Goal: Information Seeking & Learning: Learn about a topic

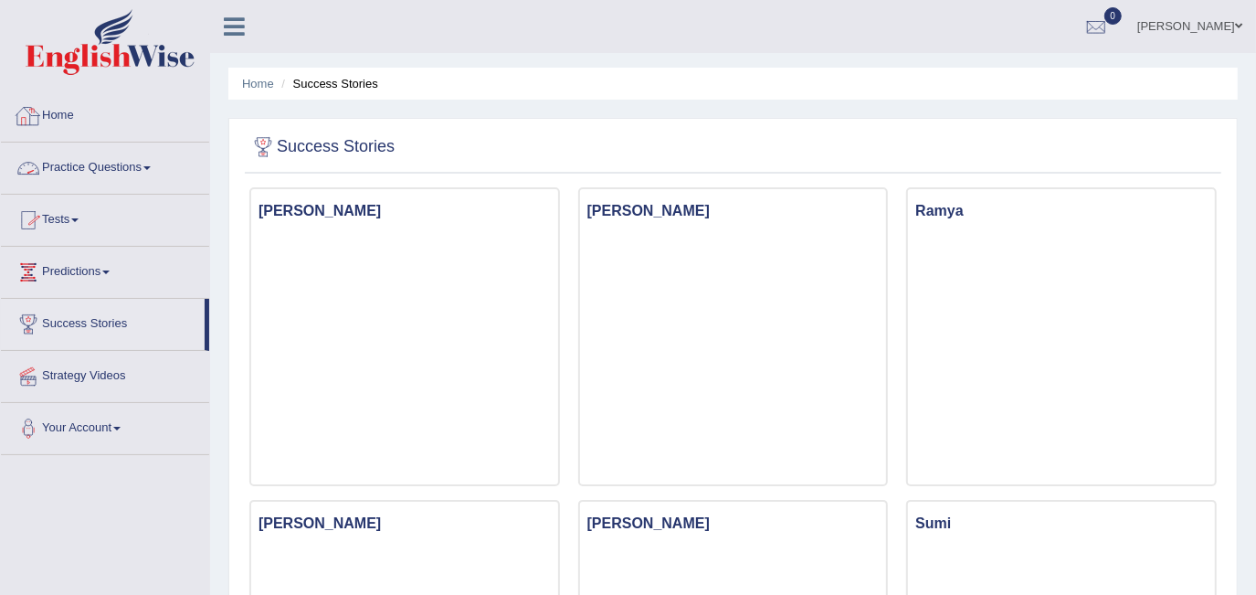
click at [66, 114] on link "Home" at bounding box center [105, 113] width 208 height 46
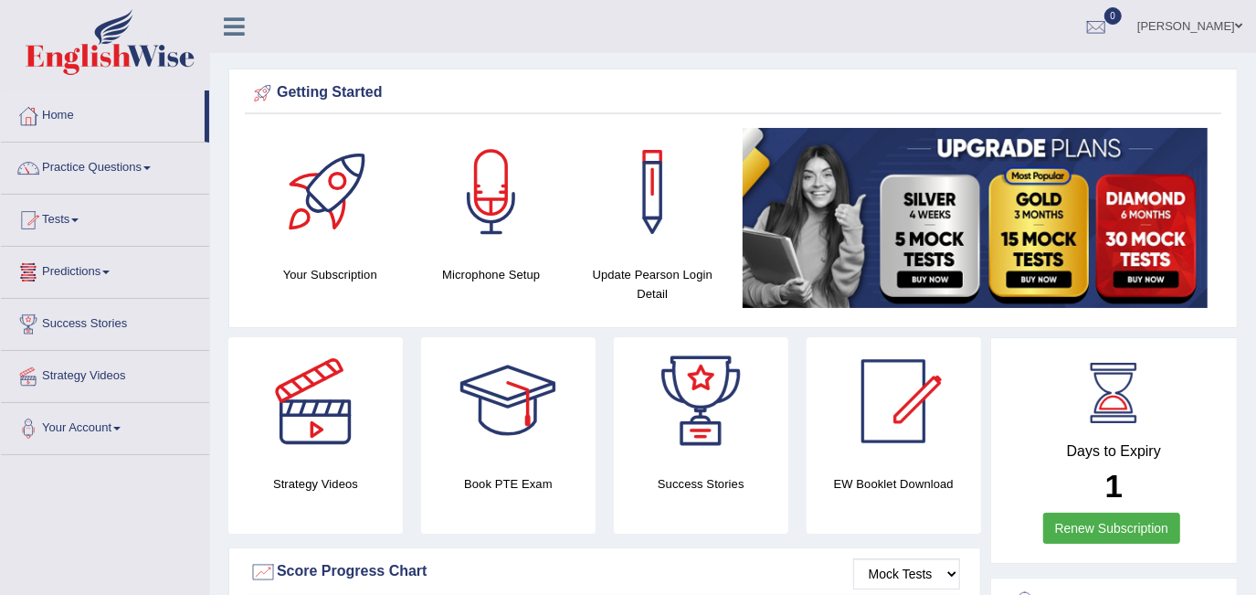
click at [77, 221] on link "Tests" at bounding box center [105, 218] width 208 height 46
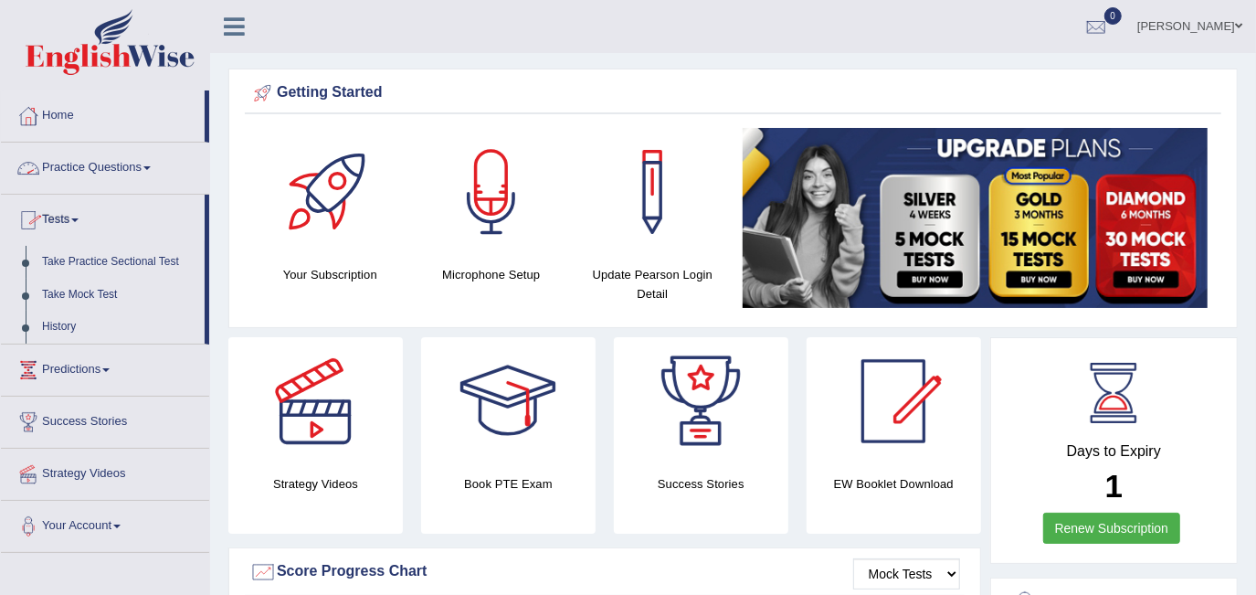
click at [96, 167] on link "Practice Questions" at bounding box center [105, 166] width 208 height 46
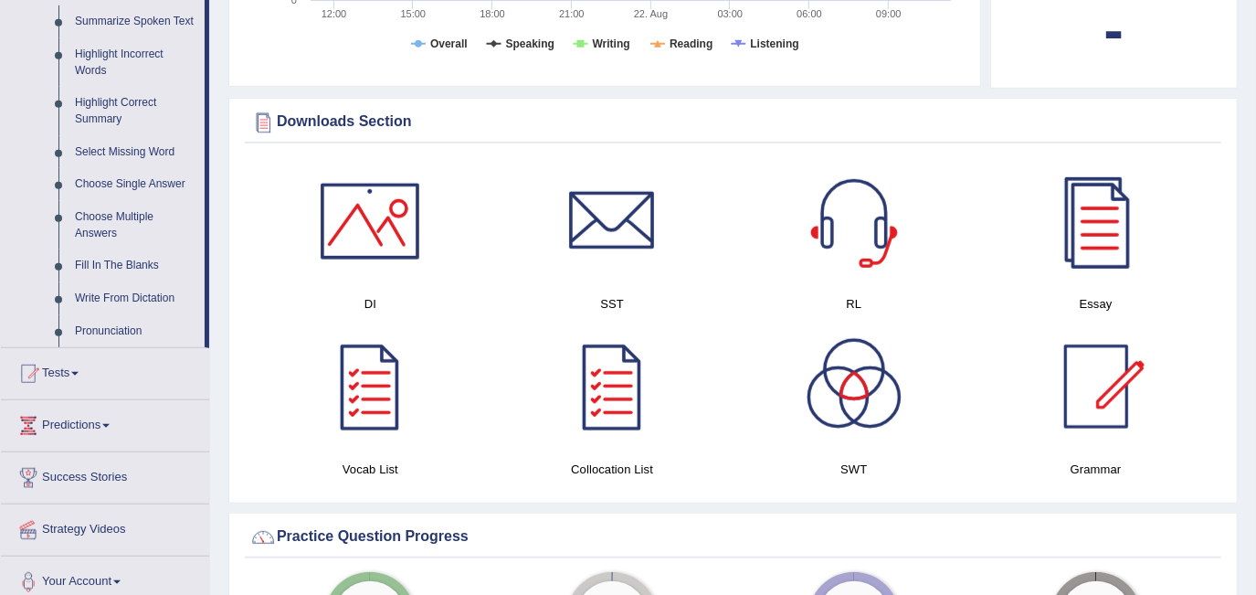
scroll to position [831, 0]
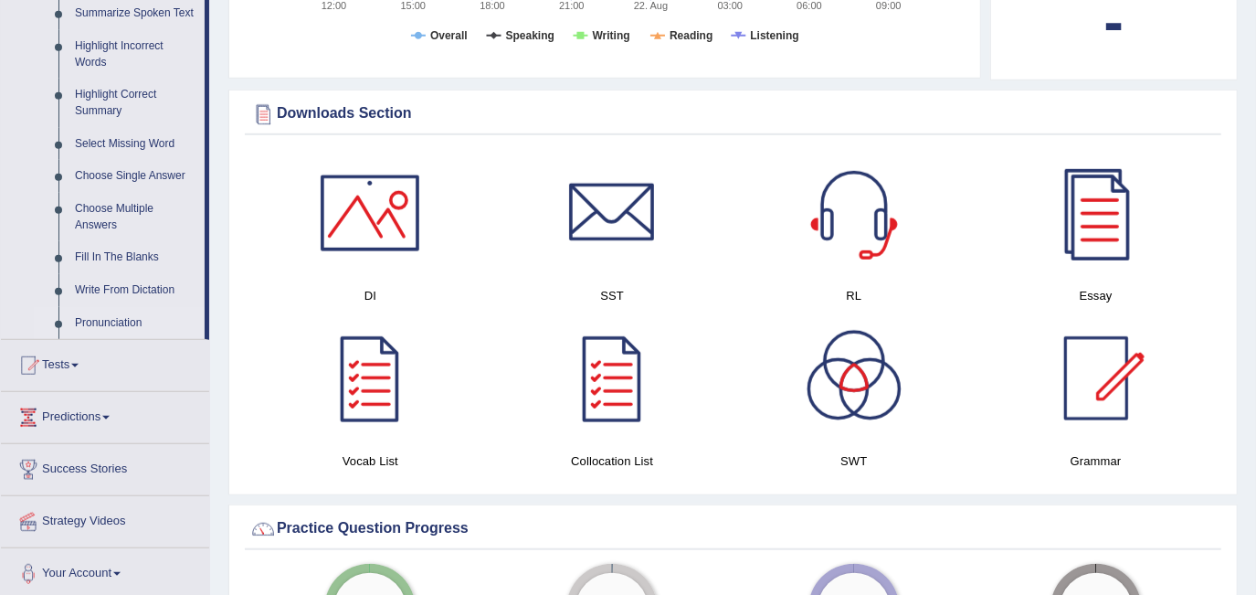
click at [134, 324] on link "Pronunciation" at bounding box center [136, 323] width 138 height 33
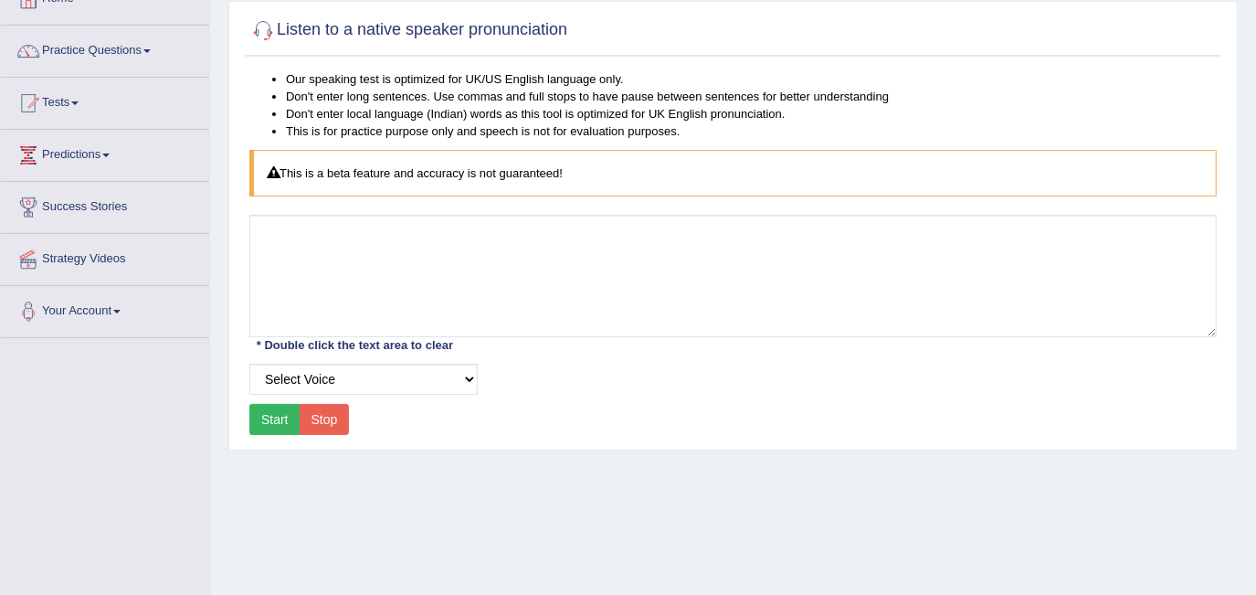
scroll to position [165, 0]
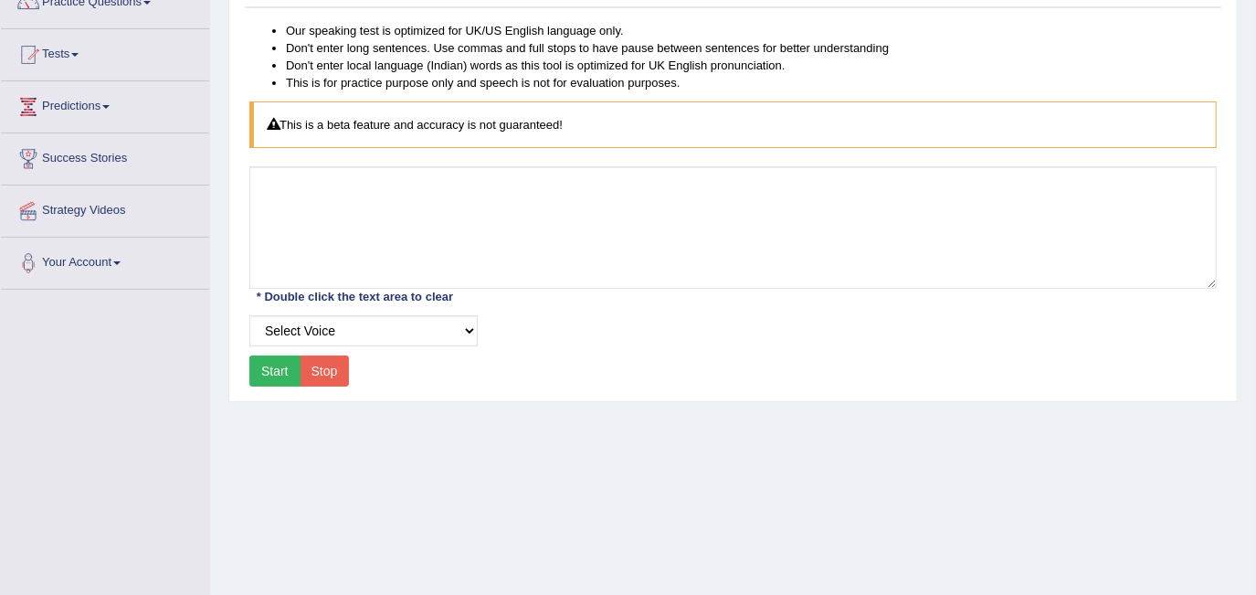
click at [282, 366] on button "Start" at bounding box center [274, 370] width 51 height 31
click at [318, 367] on button "Stop" at bounding box center [325, 370] width 50 height 31
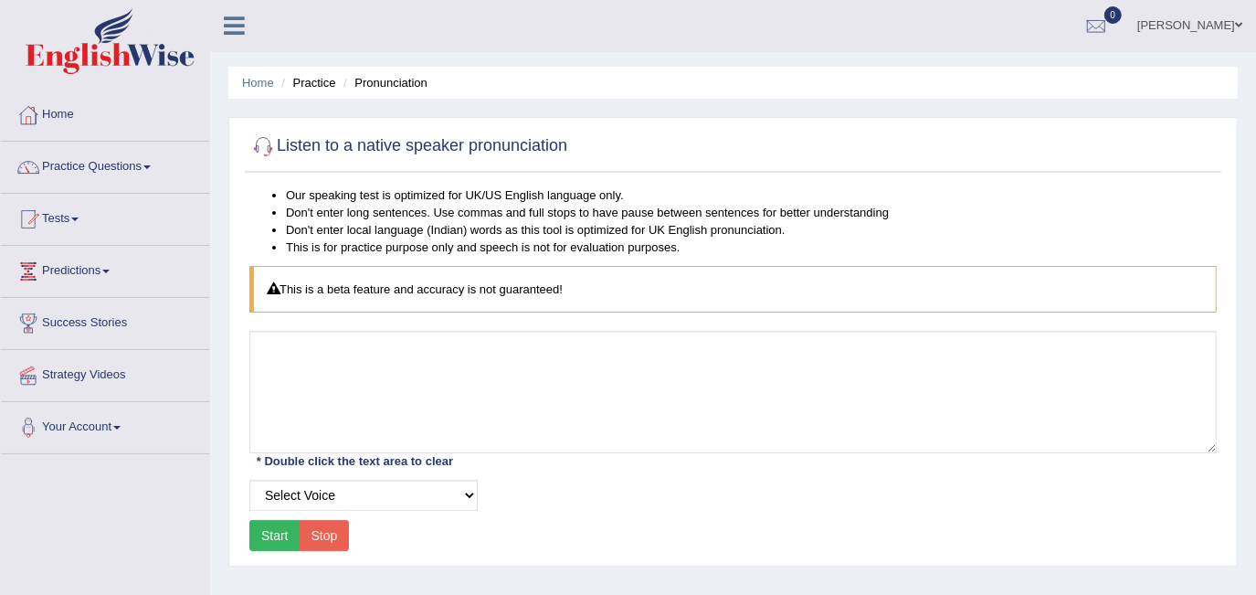
scroll to position [0, 0]
click at [77, 217] on link "Tests" at bounding box center [105, 218] width 208 height 46
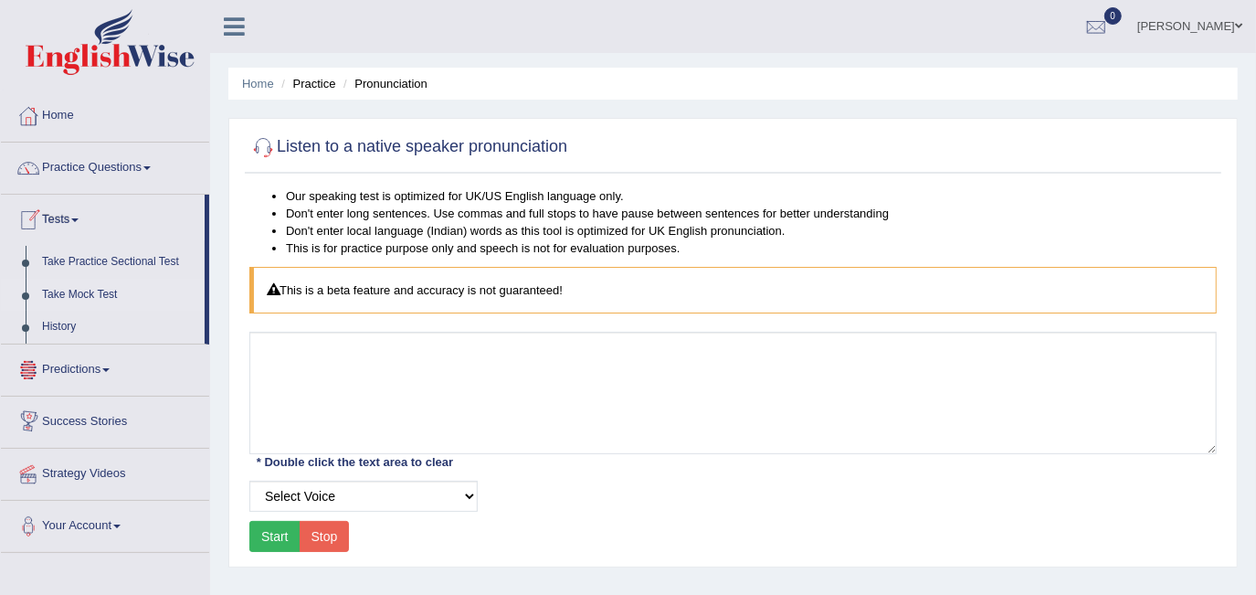
scroll to position [165, 0]
